Goal: Information Seeking & Learning: Compare options

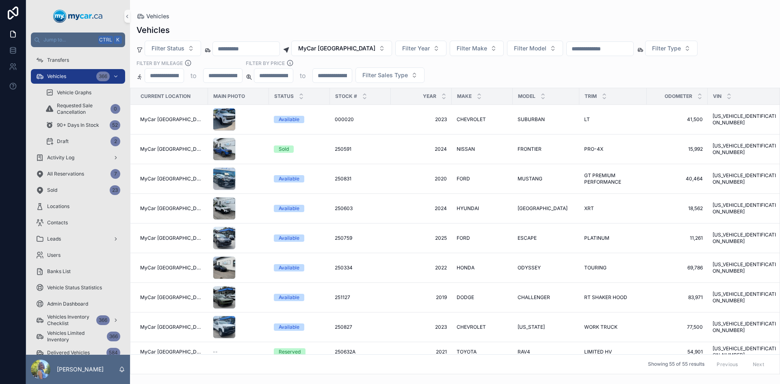
drag, startPoint x: 249, startPoint y: 129, endPoint x: 392, endPoint y: 15, distance: 182.4
click at [392, 15] on div "Vehicles" at bounding box center [455, 16] width 637 height 7
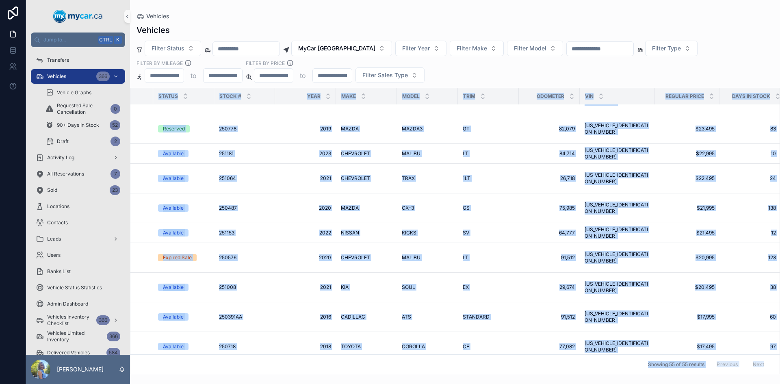
scroll to position [1171, 116]
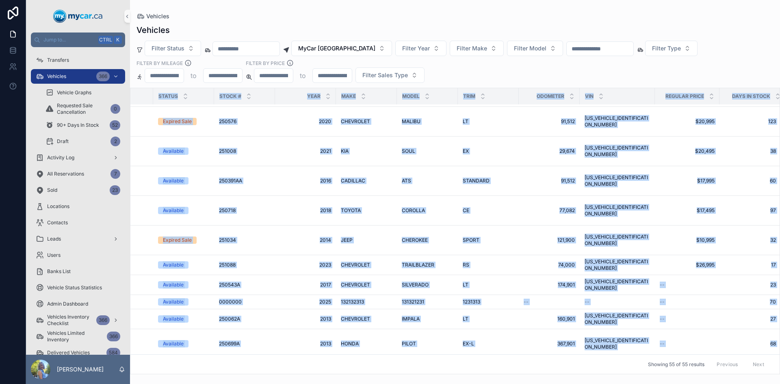
drag, startPoint x: 140, startPoint y: 89, endPoint x: 769, endPoint y: 343, distance: 678.6
copy table "Current Location Main Photo Status Stock # Year Make Model Trim Odometer VIN Re…"
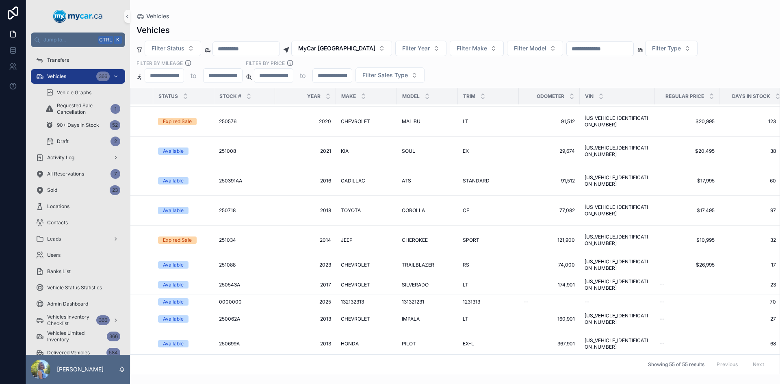
click at [313, 28] on div "Vehicles" at bounding box center [455, 29] width 637 height 11
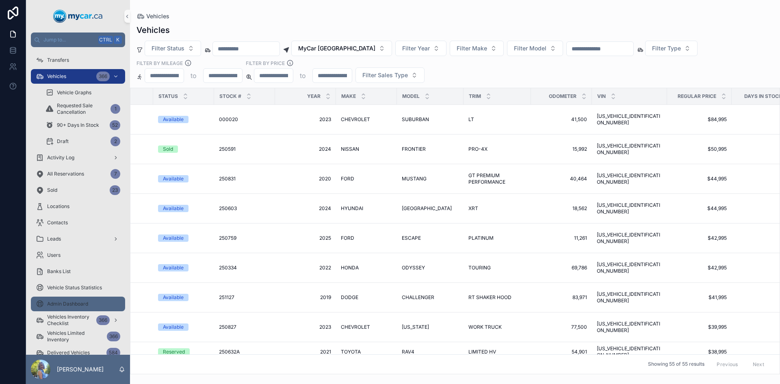
scroll to position [16, 0]
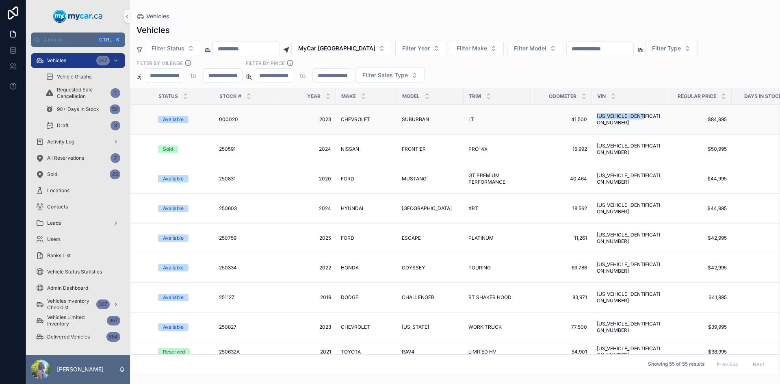
drag, startPoint x: 647, startPoint y: 122, endPoint x: 584, endPoint y: 119, distance: 63.1
click at [592, 119] on td "1GNSKCKDXPR432256 1GNSKCKDXPR432256" at bounding box center [629, 120] width 75 height 30
copy span "1GNSKCKDXPR432256"
click at [624, 150] on span "1N6ED1EK8RN605987" at bounding box center [629, 149] width 65 height 13
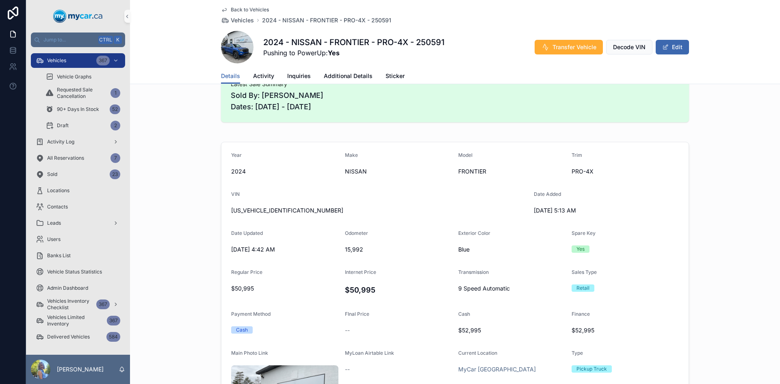
scroll to position [163, 0]
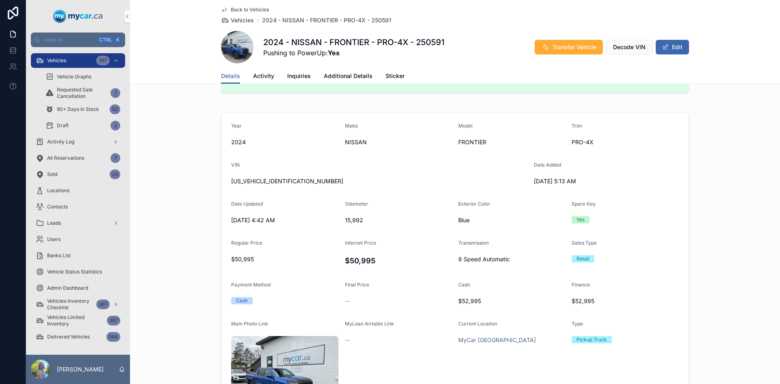
click at [255, 183] on span "1N6ED1EK8RN605987" at bounding box center [379, 181] width 296 height 8
copy span "1N6ED1EK8RN605987"
click at [350, 221] on span "15,992" at bounding box center [398, 220] width 107 height 8
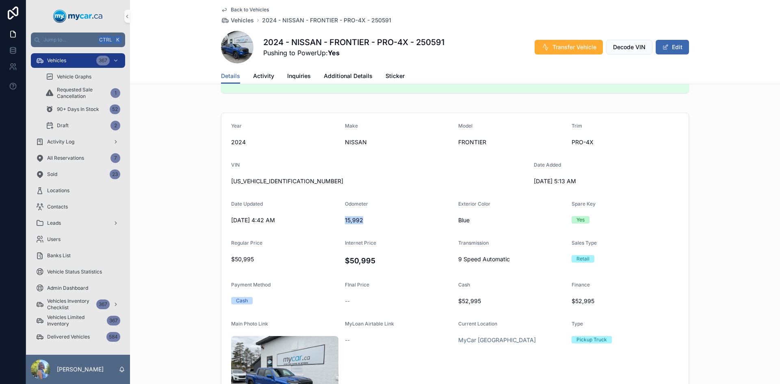
copy span "15,992"
click at [660, 180] on form "Year 2024 Make NISSAN Model FRONTIER Trim PRO-4X VIN 1N6ED1EK8RN605987 Date Add…" at bounding box center [454, 290] width 467 height 355
drag, startPoint x: 371, startPoint y: 260, endPoint x: 346, endPoint y: 260, distance: 24.8
click at [346, 260] on h4 "$50,995" at bounding box center [398, 260] width 107 height 11
copy h4 "50,995"
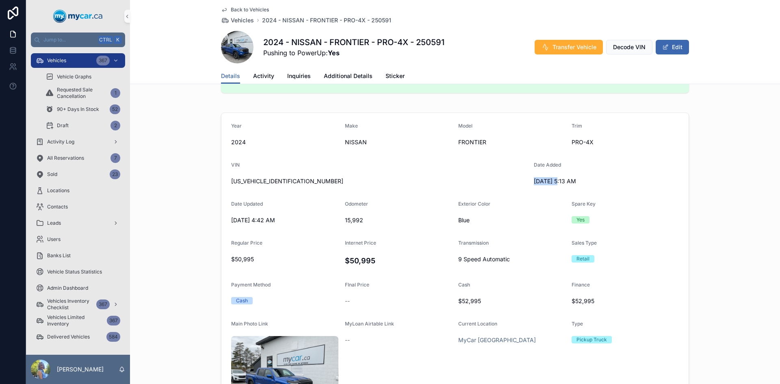
drag, startPoint x: 529, startPoint y: 181, endPoint x: 556, endPoint y: 179, distance: 26.9
click at [556, 179] on form "Year 2024 Make NISSAN Model FRONTIER Trim PRO-4X VIN 1N6ED1EK8RN605987 Date Add…" at bounding box center [454, 290] width 467 height 355
click at [556, 179] on span "5/12/2025 5:13 AM" at bounding box center [587, 181] width 107 height 8
drag, startPoint x: 558, startPoint y: 181, endPoint x: 530, endPoint y: 181, distance: 27.6
click at [530, 181] on form "Year 2024 Make NISSAN Model FRONTIER Trim PRO-4X VIN 1N6ED1EK8RN605987 Date Add…" at bounding box center [454, 290] width 467 height 355
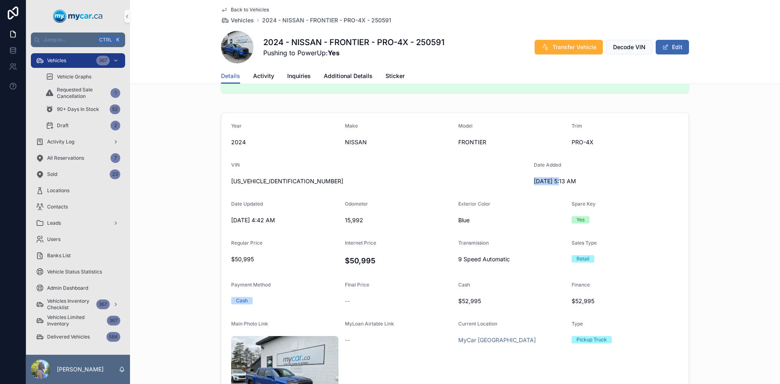
copy span "5/12/2025"
click at [272, 181] on span "1N6ED1EK8RN605987" at bounding box center [379, 181] width 296 height 8
copy span "1N6ED1EK8RN605987"
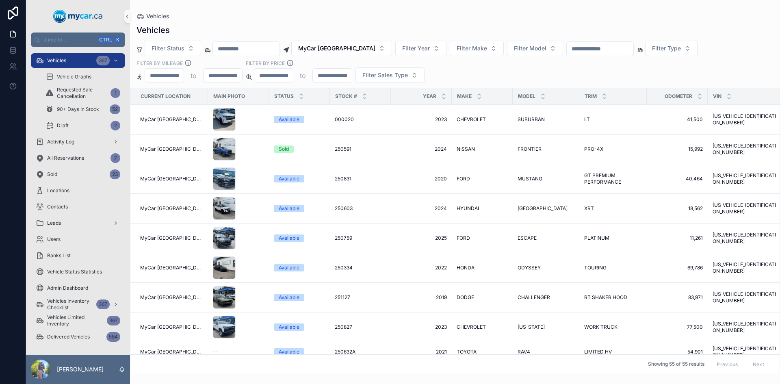
click at [463, 69] on div "Filter Status MyCar North Bay Filter Year Filter Make Filter Model Filter Type …" at bounding box center [455, 62] width 650 height 42
click at [279, 147] on div "Sold" at bounding box center [284, 148] width 10 height 7
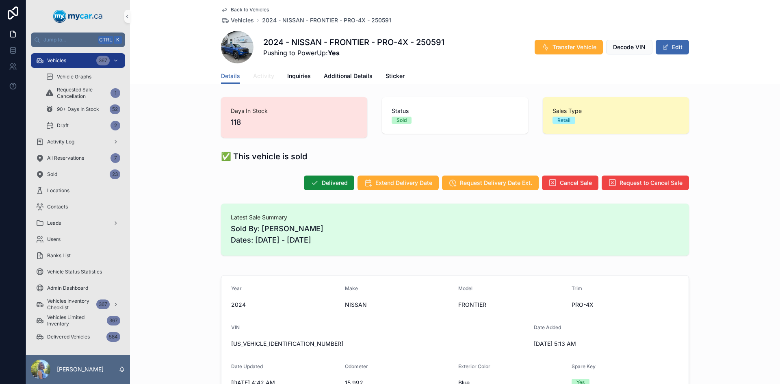
click at [265, 76] on span "Activity" at bounding box center [263, 76] width 21 height 8
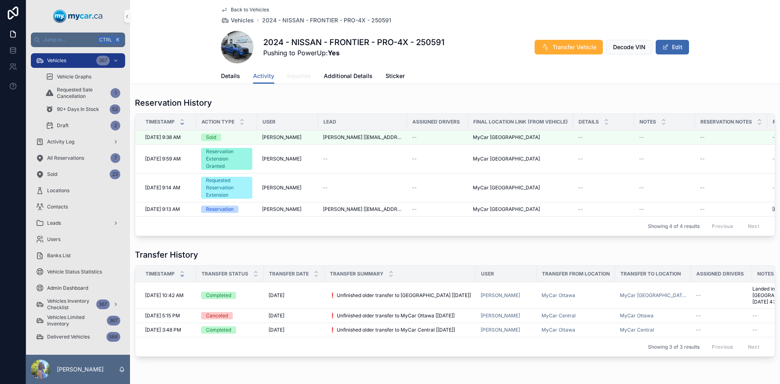
click at [295, 75] on span "Inquiries" at bounding box center [299, 76] width 24 height 8
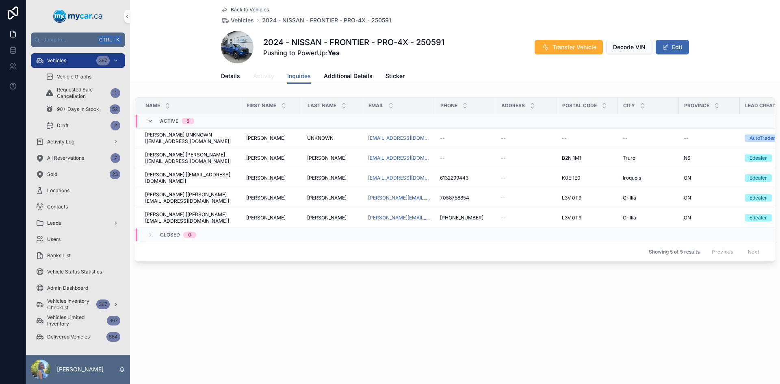
click at [265, 78] on span "Activity" at bounding box center [263, 76] width 21 height 8
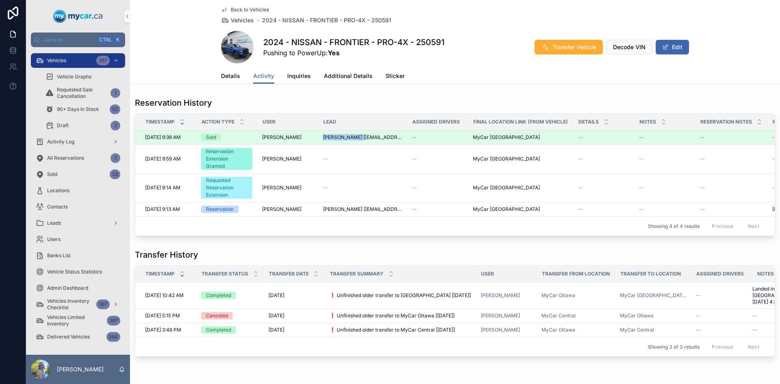
drag, startPoint x: 321, startPoint y: 136, endPoint x: 366, endPoint y: 134, distance: 45.2
click at [366, 134] on td "ROBERT PENTTILA [r3pentt@shaw.ca]" at bounding box center [362, 137] width 89 height 14
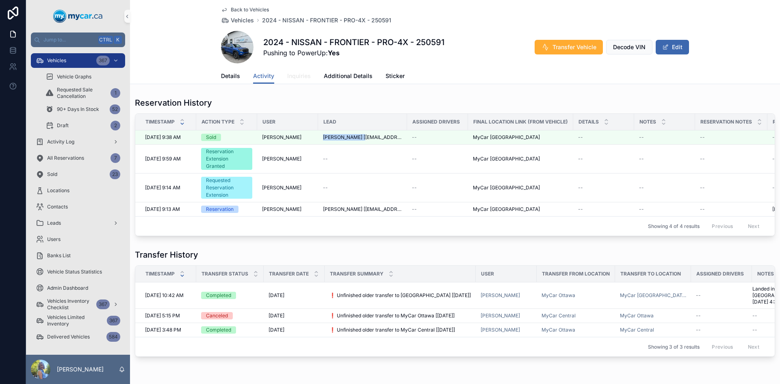
click at [296, 75] on span "Inquiries" at bounding box center [299, 76] width 24 height 8
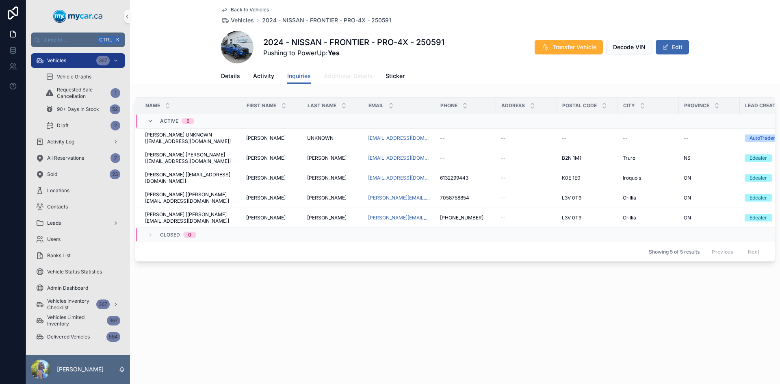
click at [340, 79] on span "Additional Details" at bounding box center [348, 76] width 49 height 8
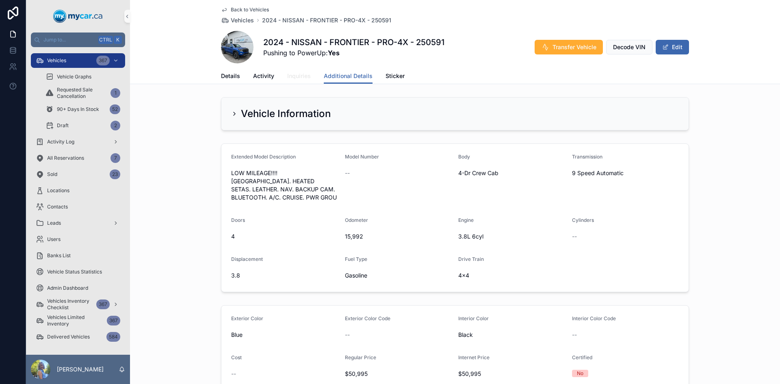
click at [299, 78] on span "Inquiries" at bounding box center [299, 76] width 24 height 8
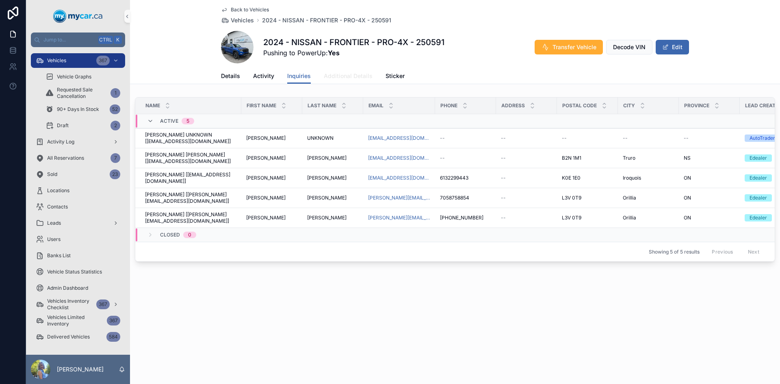
click at [356, 75] on span "Additional Details" at bounding box center [348, 76] width 49 height 8
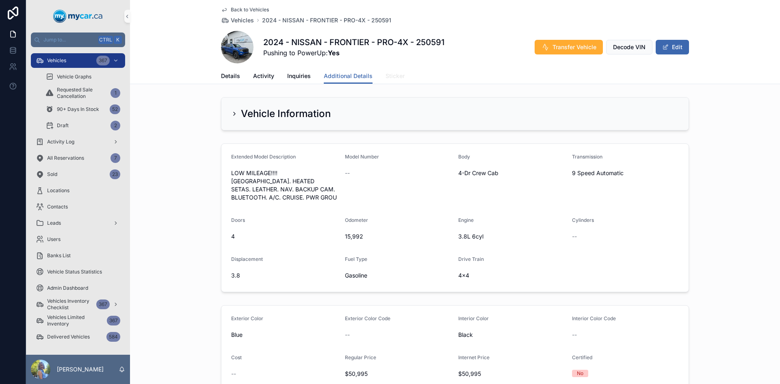
click at [394, 76] on span "Sticker" at bounding box center [395, 76] width 19 height 8
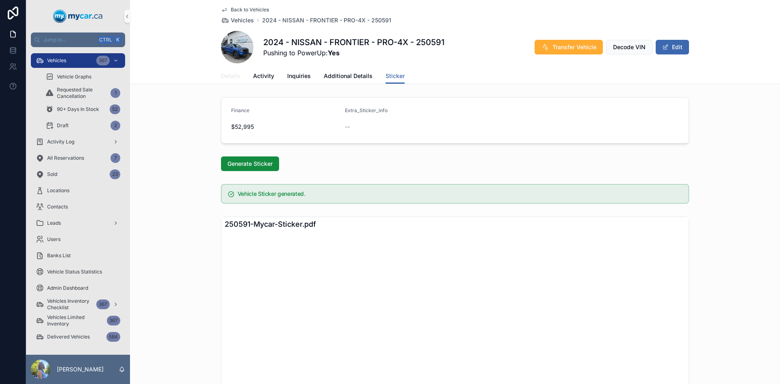
click at [226, 74] on span "Details" at bounding box center [230, 76] width 19 height 8
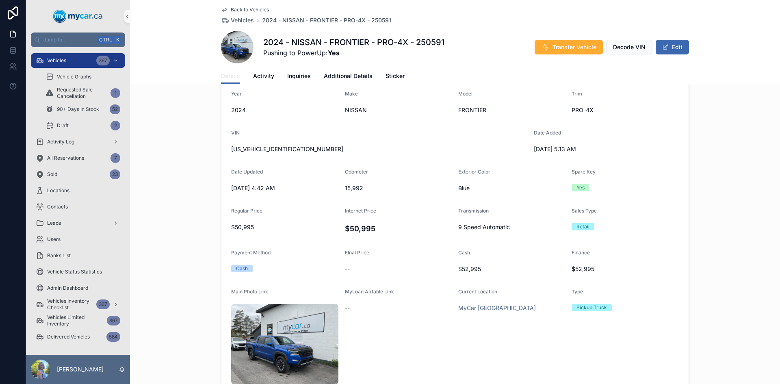
scroll to position [203, 0]
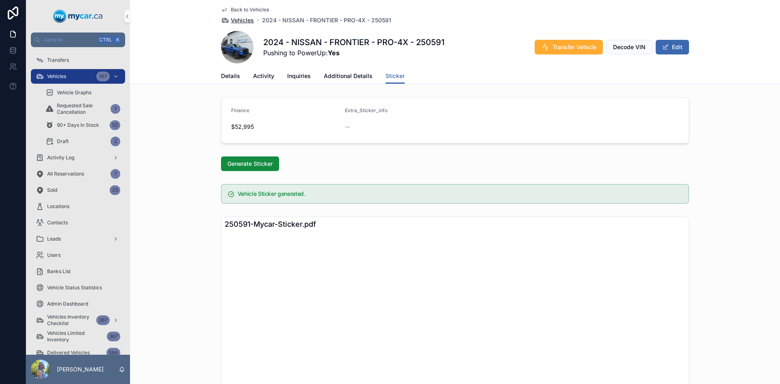
click at [241, 18] on span "Vehicles" at bounding box center [242, 20] width 23 height 8
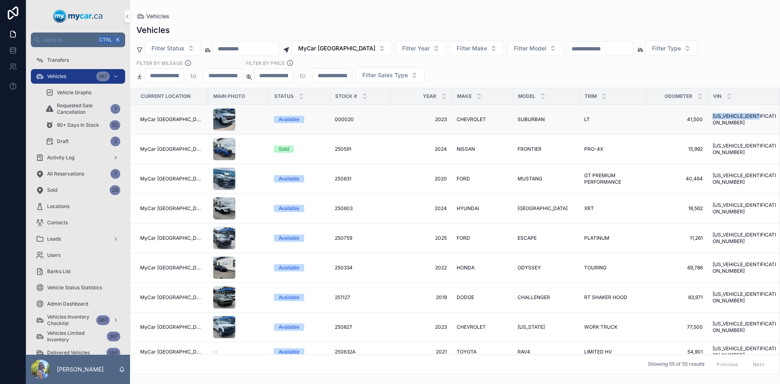
drag, startPoint x: 759, startPoint y: 123, endPoint x: 700, endPoint y: 125, distance: 59.3
click at [708, 125] on td "1GNSKCKDXPR432256 1GNSKCKDXPR432256" at bounding box center [745, 120] width 75 height 30
copy span "1GNSKCKDXPR432256"
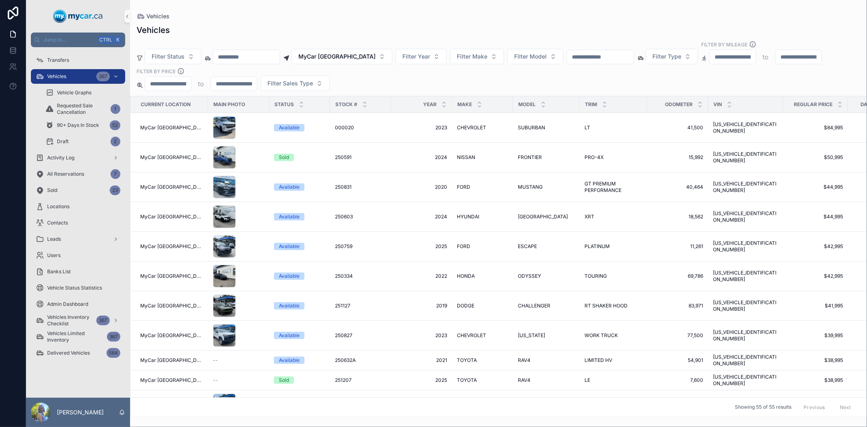
click at [533, 10] on div "Vehicles Vehicles Filter Status MyCar North Bay Filter Year Filter Make Filter …" at bounding box center [498, 208] width 737 height 417
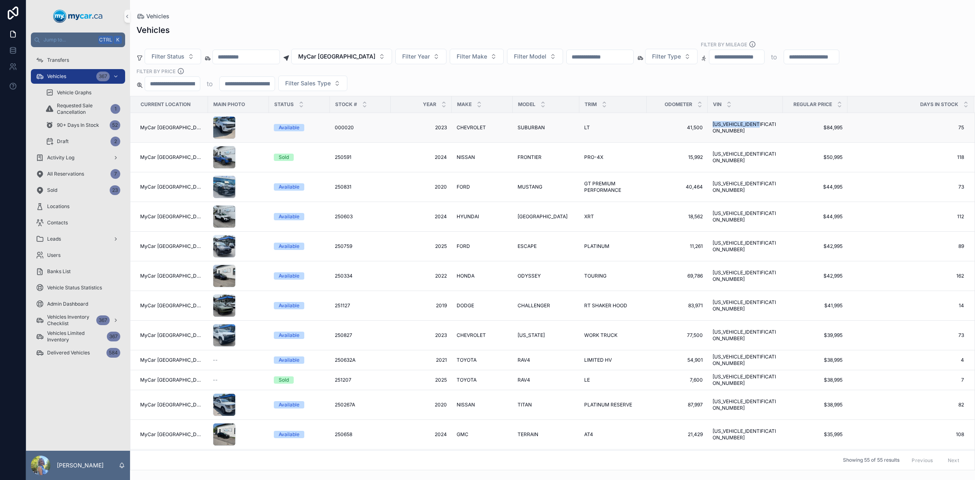
drag, startPoint x: 762, startPoint y: 129, endPoint x: 699, endPoint y: 133, distance: 63.1
click at [708, 133] on td "1GNSKCKDXPR432256 1GNSKCKDXPR432256" at bounding box center [745, 128] width 75 height 30
copy span "1GNSKCKDXPR432256"
click at [539, 2] on div "Vehicles Vehicles Filter Status MyCar North Bay Filter Year Filter Make Filter …" at bounding box center [552, 235] width 845 height 470
drag, startPoint x: 765, startPoint y: 184, endPoint x: 697, endPoint y: 190, distance: 67.8
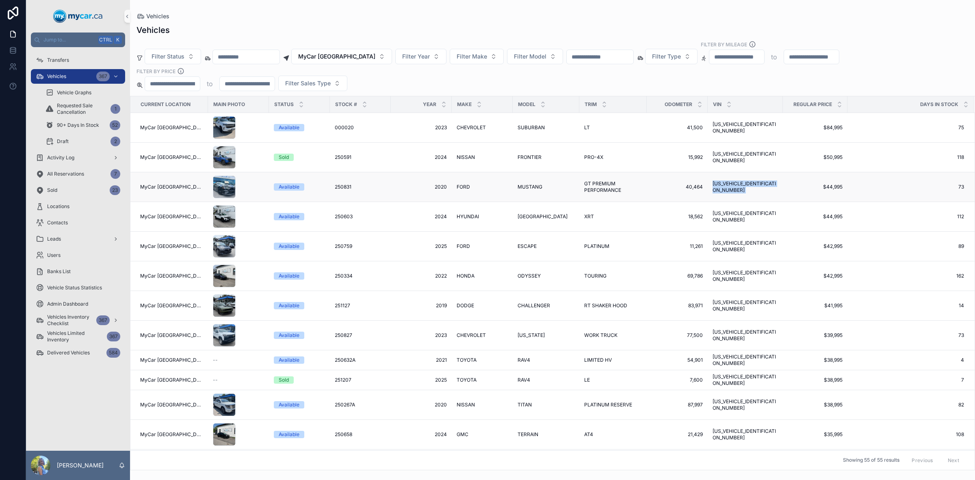
click at [697, 190] on tr "MyCar North Bay Available 250831 250831 2020 2020 FORD FORD MUSTANG MUSTANG GT …" at bounding box center [552, 187] width 844 height 30
copy div "1FA6P8CF7L5143903 1FA6P8CF7L5143903"
drag, startPoint x: 762, startPoint y: 127, endPoint x: 701, endPoint y: 129, distance: 61.0
click at [708, 129] on td "1GNSKCKDXPR432256 1GNSKCKDXPR432256" at bounding box center [745, 128] width 75 height 30
drag, startPoint x: 762, startPoint y: 187, endPoint x: 698, endPoint y: 186, distance: 63.8
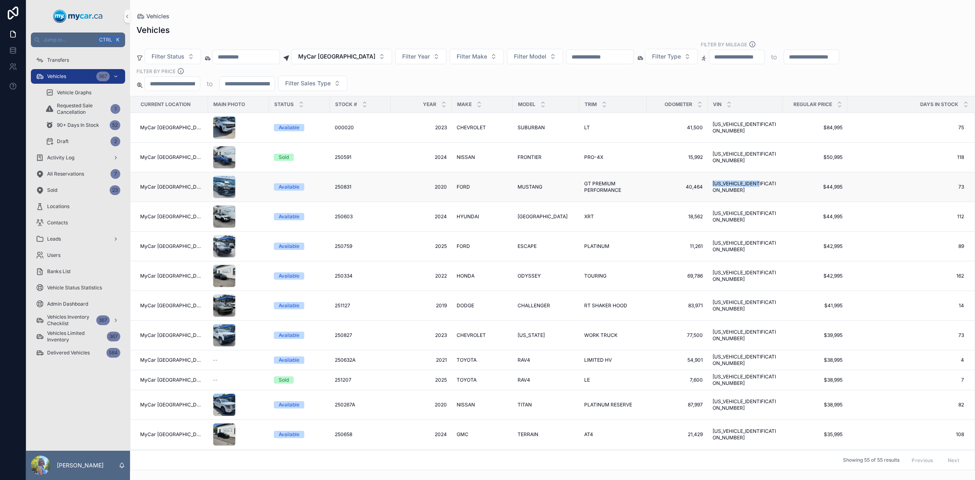
click at [708, 186] on td "1FA6P8CF7L5143903 1FA6P8CF7L5143903" at bounding box center [745, 187] width 75 height 30
click at [719, 188] on span "1FA6P8CF7L5143903" at bounding box center [745, 186] width 65 height 13
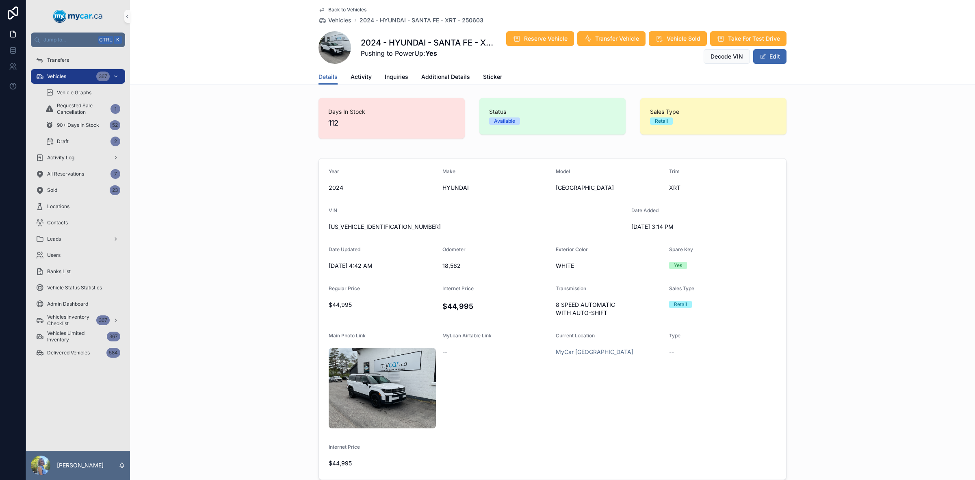
click at [354, 223] on span "5NMP3DGL0RH063027" at bounding box center [477, 227] width 296 height 8
click at [354, 223] on span "[US_VEHICLE_IDENTIFICATION_NUMBER]" at bounding box center [477, 227] width 296 height 8
copy span "[US_VEHICLE_IDENTIFICATION_NUMBER]"
drag, startPoint x: 460, startPoint y: 269, endPoint x: 437, endPoint y: 265, distance: 23.4
click at [437, 265] on form "Year 2024 Make HYUNDAI Model SANTA FE Trim XRT VIN 5NMP3DGL0RH063027 Date Added…" at bounding box center [552, 318] width 467 height 321
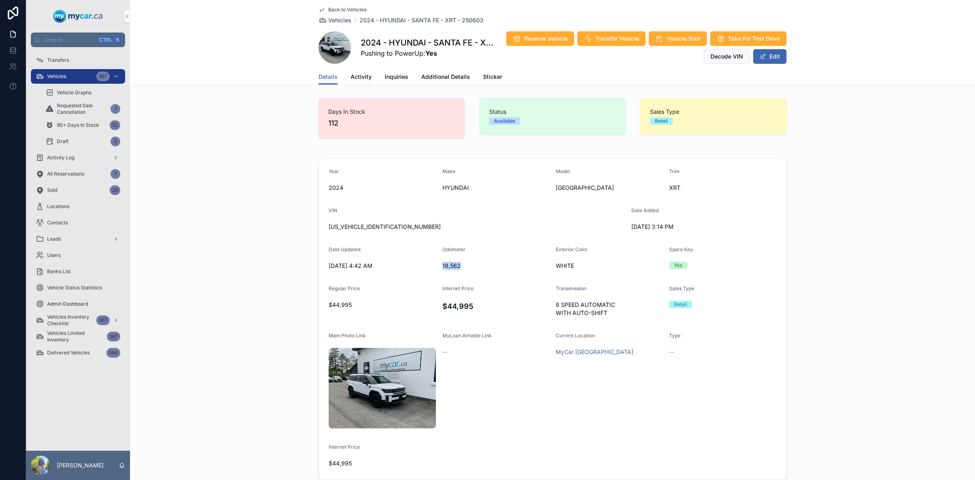
copy span "18,562"
click at [858, 186] on div "Year 2024 Make HYUNDAI Model SANTA FE Trim XRT VIN 5NMP3DGL0RH063027 Date Added…" at bounding box center [552, 319] width 845 height 328
click at [893, 368] on div "Year 2024 Make HYUNDAI Model SANTA FE Trim XRT VIN 5NMP3DGL0RH063027 Date Added…" at bounding box center [552, 319] width 845 height 328
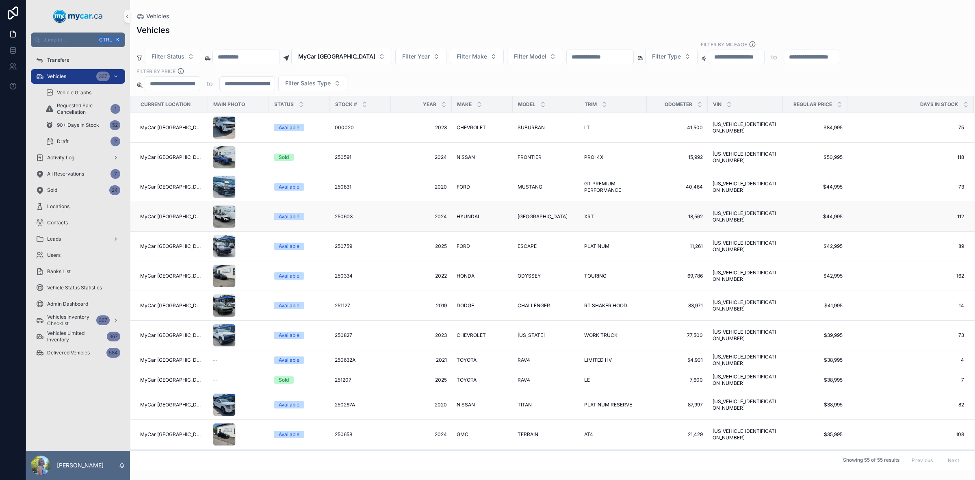
click at [736, 215] on span "5NMP3DGL0RH063027" at bounding box center [745, 216] width 65 height 13
click at [750, 247] on span "1FMCU9JA3SUA38858" at bounding box center [745, 246] width 65 height 13
click at [742, 277] on span "[US_VEHICLE_IDENTIFICATION_NUMBER]" at bounding box center [745, 275] width 65 height 13
click at [733, 306] on span "[US_VEHICLE_IDENTIFICATION_NUMBER]" at bounding box center [745, 305] width 65 height 13
click at [736, 334] on span "[US_VEHICLE_IDENTIFICATION_NUMBER]" at bounding box center [745, 335] width 65 height 13
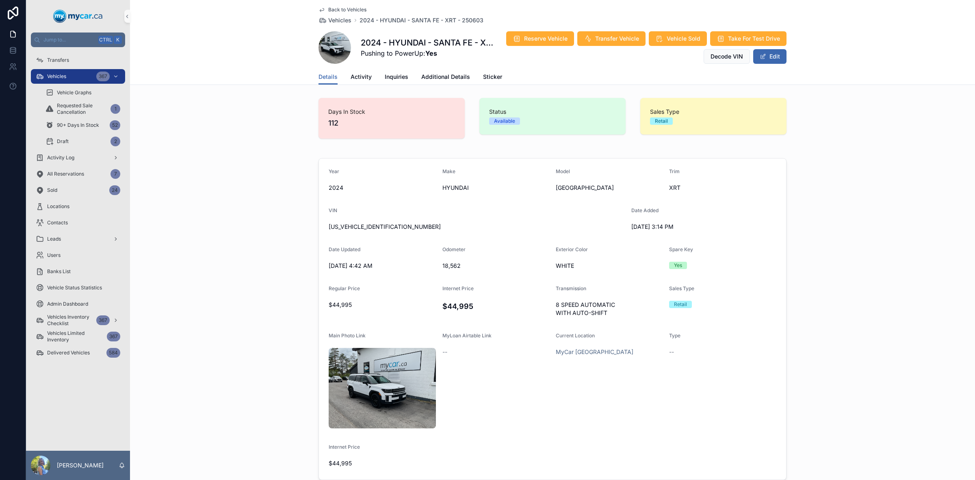
click at [372, 223] on span "[US_VEHICLE_IDENTIFICATION_NUMBER]" at bounding box center [477, 227] width 296 height 8
copy span "[US_VEHICLE_IDENTIFICATION_NUMBER]"
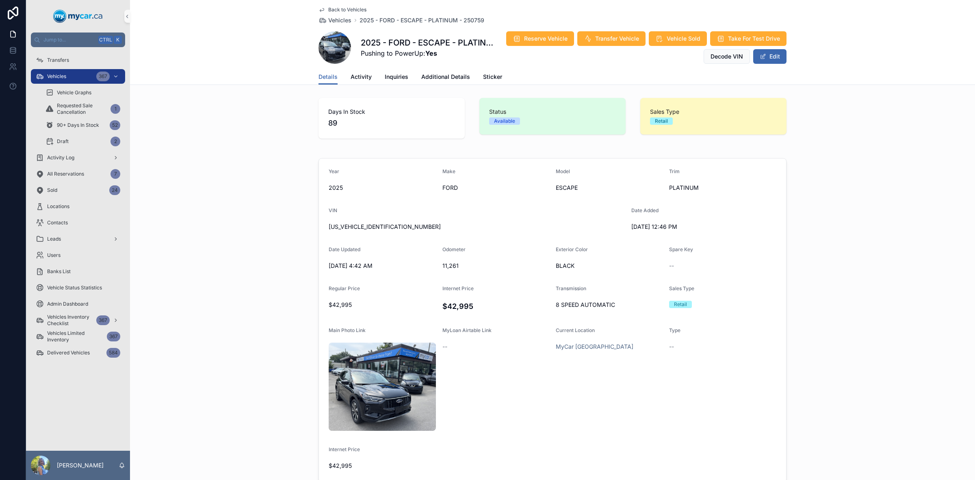
click at [350, 219] on div "VIN [US_VEHICLE_IDENTIFICATION_NUMBER]" at bounding box center [477, 220] width 296 height 26
click at [352, 223] on span "[US_VEHICLE_IDENTIFICATION_NUMBER]" at bounding box center [477, 227] width 296 height 8
click at [352, 223] on span "1FMCU9JA3SUA38858" at bounding box center [477, 227] width 296 height 8
copy span "1FMCU9JA3SUA38858"
click at [444, 262] on span "11,261" at bounding box center [495, 266] width 107 height 8
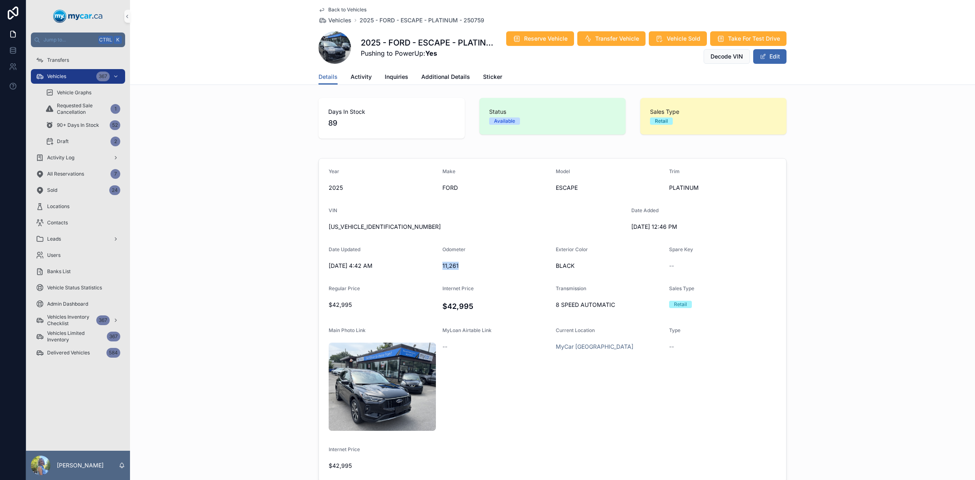
click at [444, 262] on span "11,261" at bounding box center [495, 266] width 107 height 8
copy span "11,261"
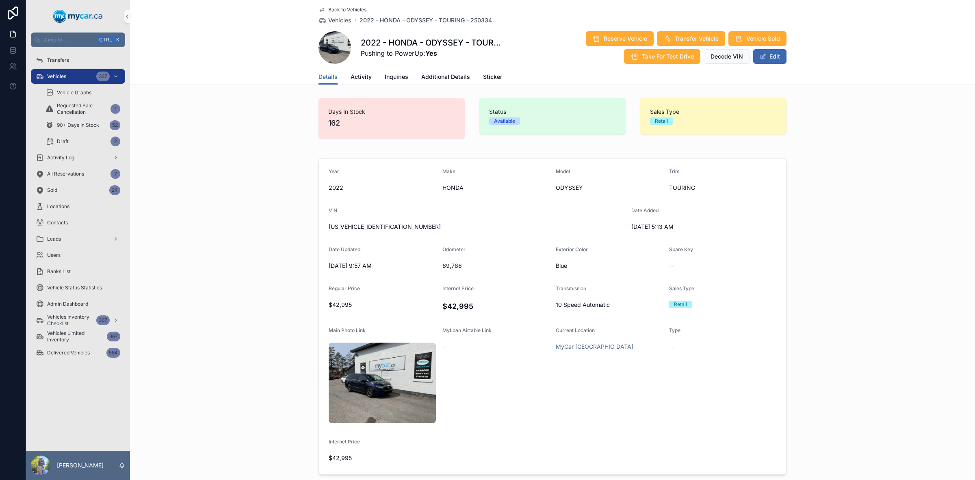
click at [366, 224] on span "[US_VEHICLE_IDENTIFICATION_NUMBER]" at bounding box center [477, 227] width 296 height 8
copy span "[US_VEHICLE_IDENTIFICATION_NUMBER]"
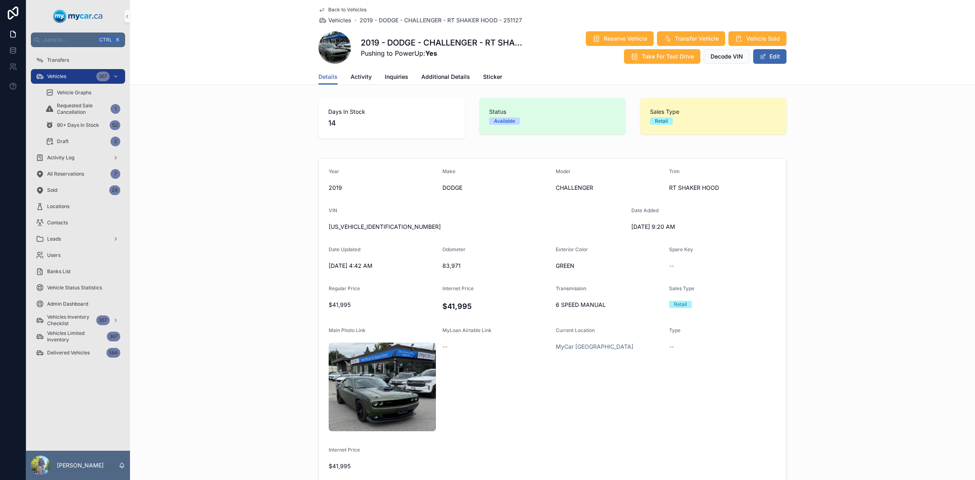
click at [373, 225] on span "[US_VEHICLE_IDENTIFICATION_NUMBER]" at bounding box center [477, 227] width 296 height 8
click at [373, 225] on span "2C3CDZBT7KH662318" at bounding box center [477, 227] width 296 height 8
copy span "2C3CDZBT7KH662318"
click at [452, 263] on span "83,971" at bounding box center [495, 266] width 107 height 8
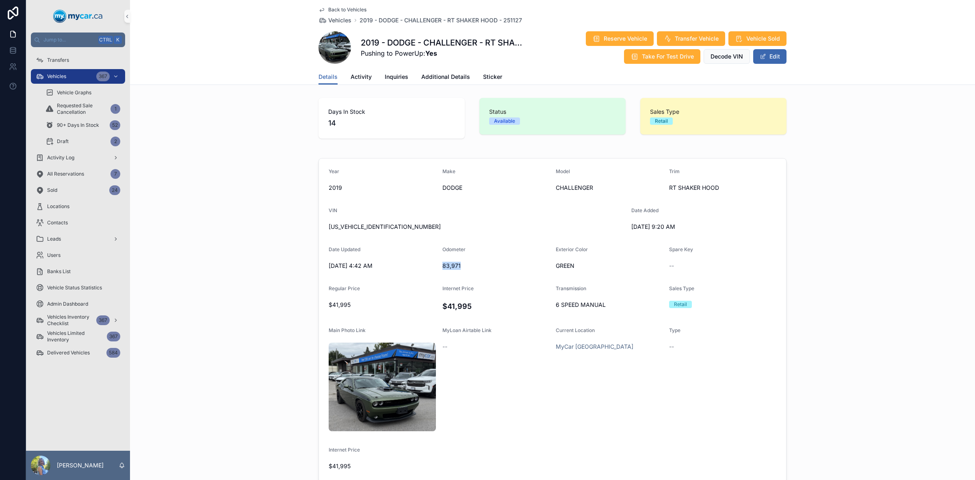
copy span "83,971"
click at [641, 223] on span "8/19/2025 9:20 AM" at bounding box center [684, 227] width 107 height 8
copy span "2025"
drag, startPoint x: 624, startPoint y: 225, endPoint x: 652, endPoint y: 225, distance: 28.5
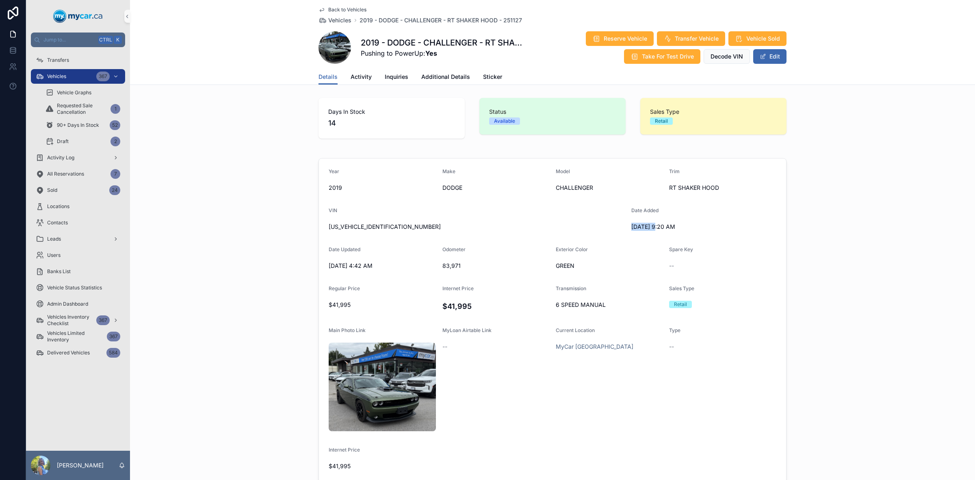
click at [652, 225] on form "Year 2019 Make DODGE Model CHALLENGER Trim RT SHAKER HOOD VIN 2C3CDZBT7KH662318…" at bounding box center [552, 320] width 467 height 324
click at [652, 225] on span "8/19/2025 9:20 AM" at bounding box center [684, 227] width 107 height 8
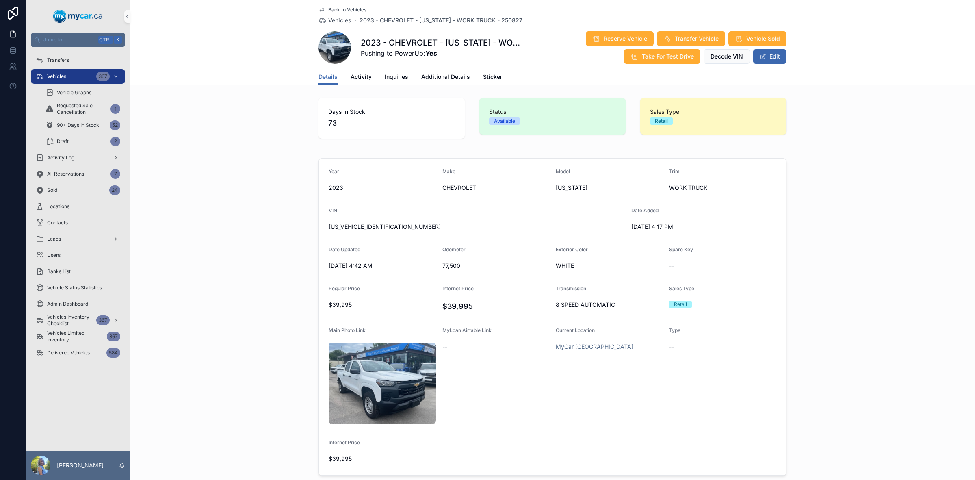
click at [354, 223] on span "[US_VEHICLE_IDENTIFICATION_NUMBER]" at bounding box center [477, 227] width 296 height 8
copy span "[US_VEHICLE_IDENTIFICATION_NUMBER]"
click at [445, 268] on span "77,500" at bounding box center [495, 266] width 107 height 8
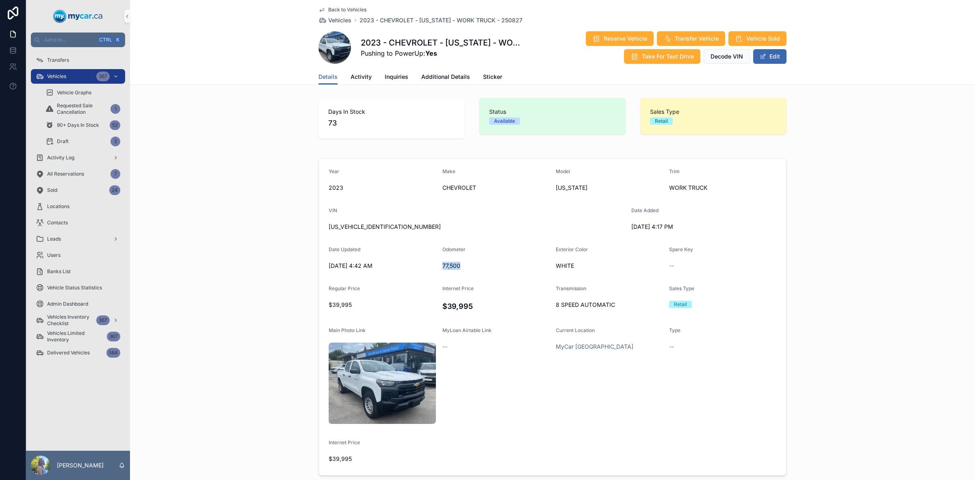
copy span "77,500"
